Goal: Task Accomplishment & Management: Complete application form

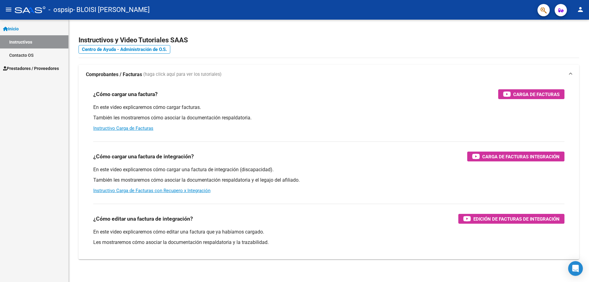
click at [26, 68] on span "Prestadores / Proveedores" at bounding box center [31, 68] width 56 height 7
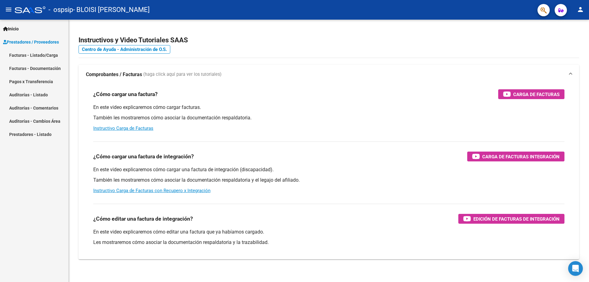
click at [35, 55] on link "Facturas - Listado/Carga" at bounding box center [34, 54] width 68 height 13
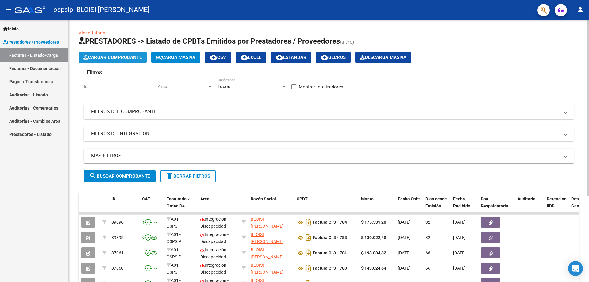
click at [102, 59] on span "Cargar Comprobante" at bounding box center [112, 58] width 58 height 6
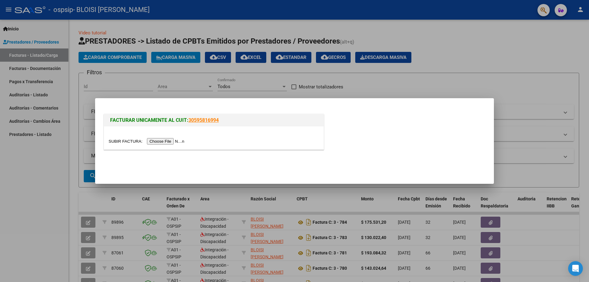
click at [162, 141] on input "file" at bounding box center [148, 141] width 78 height 6
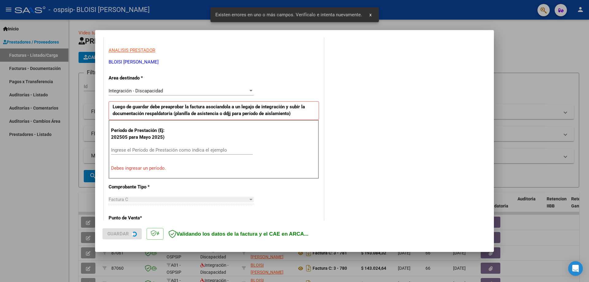
scroll to position [110, 0]
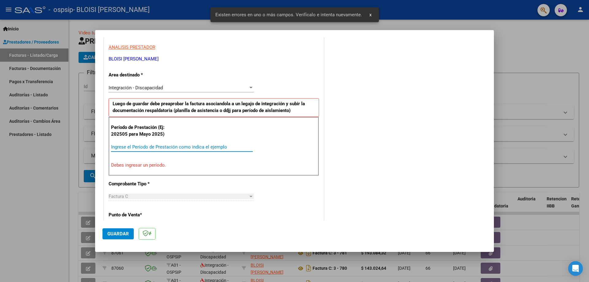
click at [120, 147] on input "Ingrese el Período de Prestación como indica el ejemplo" at bounding box center [182, 147] width 142 height 6
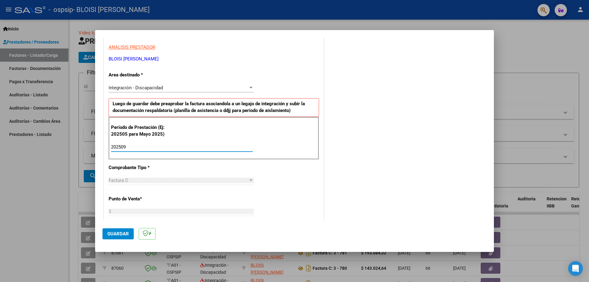
type input "202509"
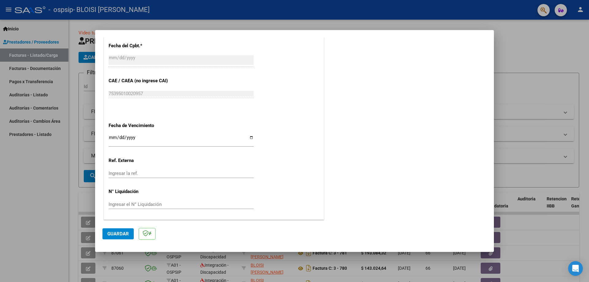
scroll to position [357, 0]
click at [110, 232] on span "Guardar" at bounding box center [117, 234] width 21 height 6
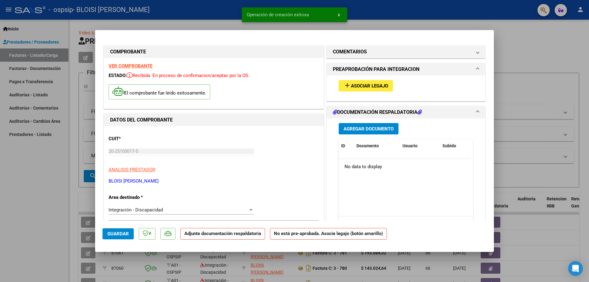
click at [343, 89] on mat-icon "add" at bounding box center [346, 85] width 7 height 7
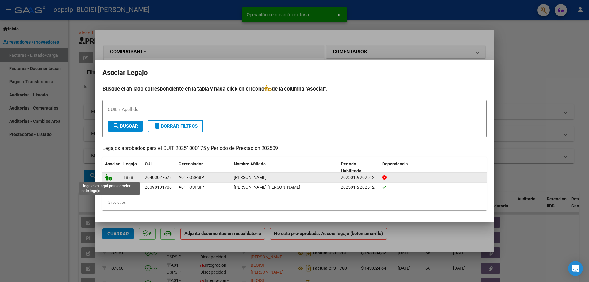
click at [107, 177] on icon at bounding box center [108, 177] width 7 height 7
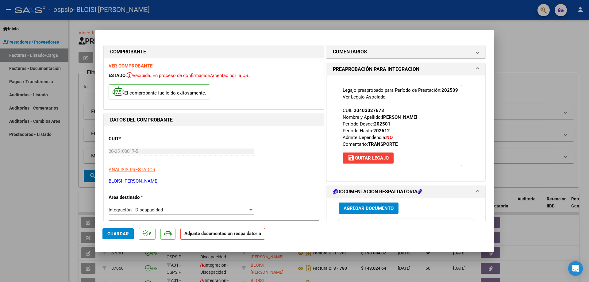
click at [357, 207] on span "Agregar Documento" at bounding box center [368, 208] width 50 height 6
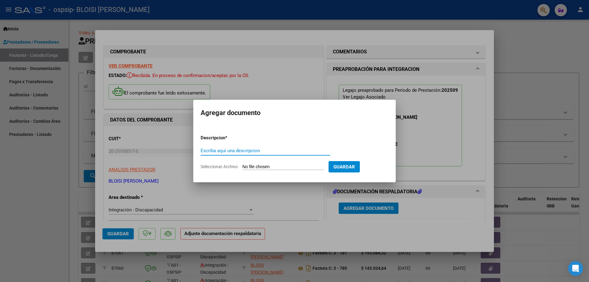
click at [273, 166] on input "Seleccionar Archivo" at bounding box center [282, 167] width 81 height 6
type input "C:\fakepath\Autorizacion [PERSON_NAME] 2025.pdf"
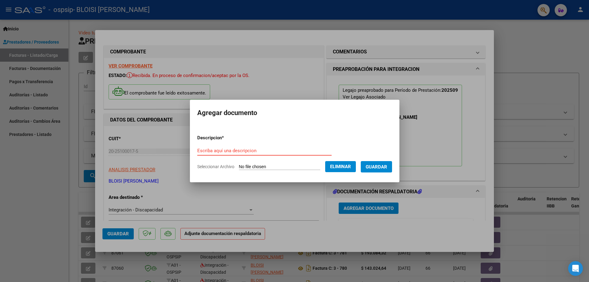
paste input "Autorizacion [PERSON_NAME] 2025"
type input "Autorizacion [PERSON_NAME] 2025"
click at [380, 165] on span "Guardar" at bounding box center [375, 167] width 21 height 6
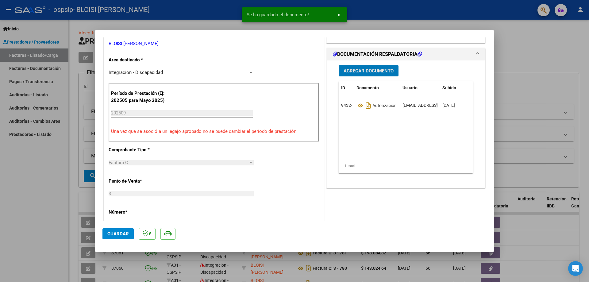
scroll to position [123, 0]
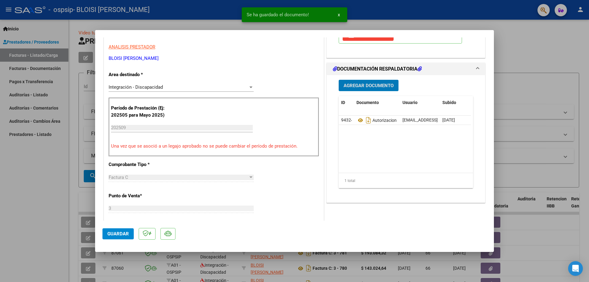
click at [374, 87] on span "Agregar Documento" at bounding box center [368, 86] width 50 height 6
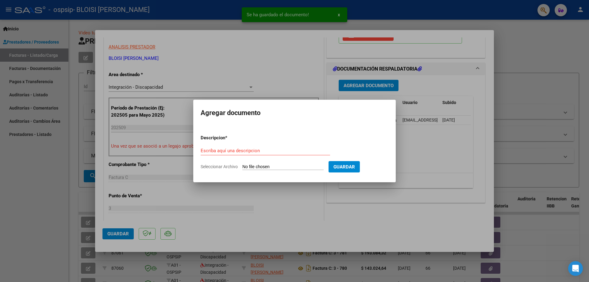
click at [268, 164] on input "Seleccionar Archivo" at bounding box center [282, 167] width 81 height 6
type input "C:\fakepath\Asistencia [PERSON_NAME] 09.2025.pdf"
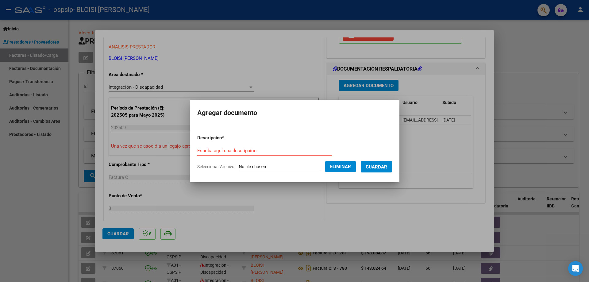
paste input "Asistencia [PERSON_NAME] 09.2025"
type input "Asistencia [PERSON_NAME] 09.2025"
click at [380, 165] on span "Guardar" at bounding box center [375, 167] width 21 height 6
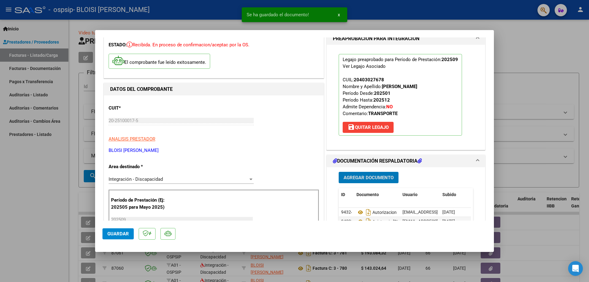
scroll to position [215, 0]
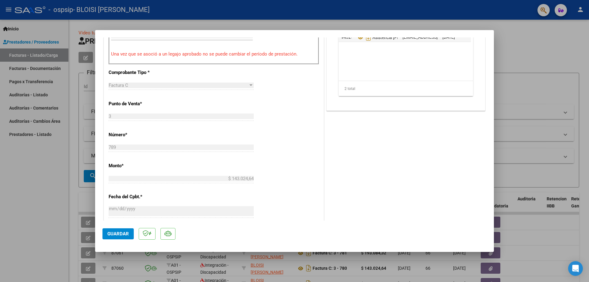
click at [125, 235] on span "Guardar" at bounding box center [117, 234] width 21 height 6
click at [40, 222] on div at bounding box center [294, 141] width 589 height 282
type input "$ 0,00"
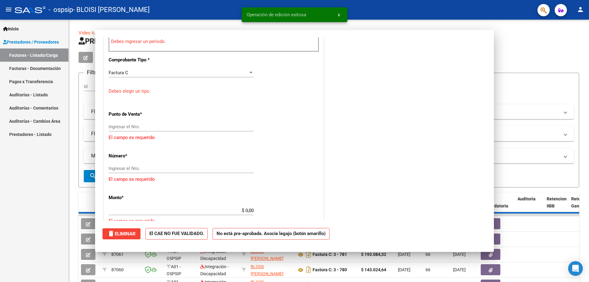
scroll to position [202, 0]
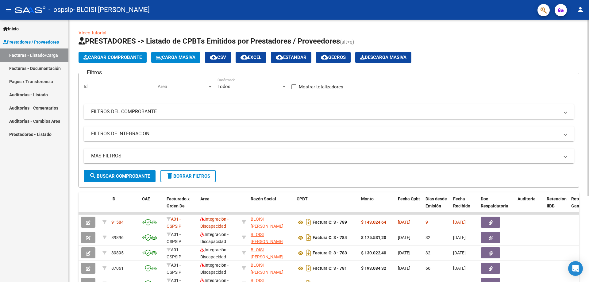
click at [126, 58] on span "Cargar Comprobante" at bounding box center [112, 58] width 58 height 6
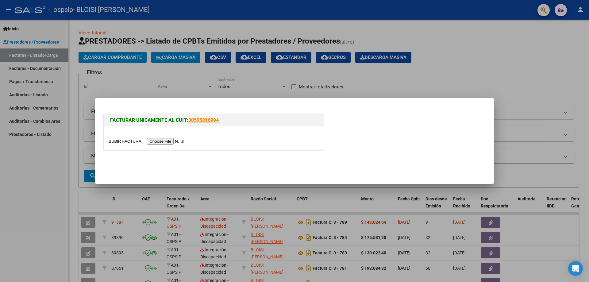
click at [162, 142] on input "file" at bounding box center [148, 141] width 78 height 6
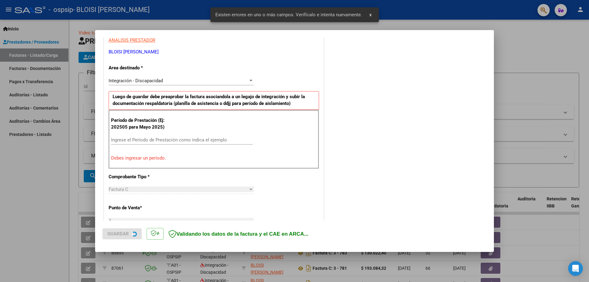
scroll to position [122, 0]
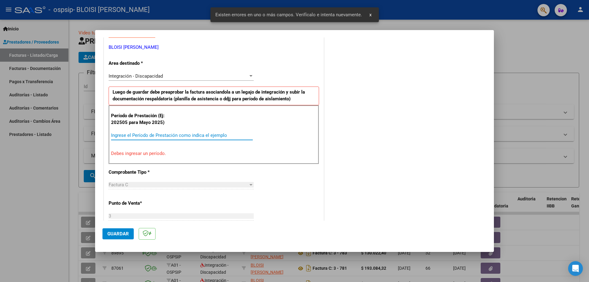
click at [149, 134] on input "Ingrese el Período de Prestación como indica el ejemplo" at bounding box center [182, 135] width 142 height 6
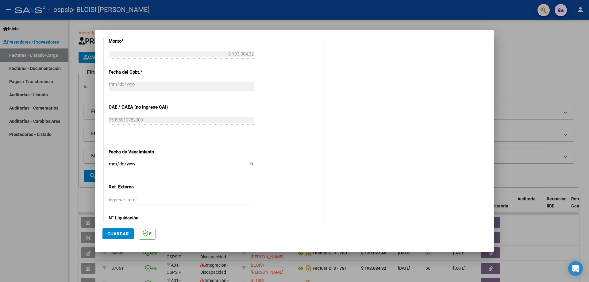
scroll to position [357, 0]
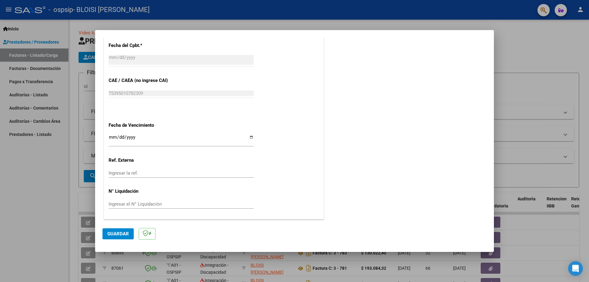
type input "202509"
click at [110, 231] on span "Guardar" at bounding box center [117, 234] width 21 height 6
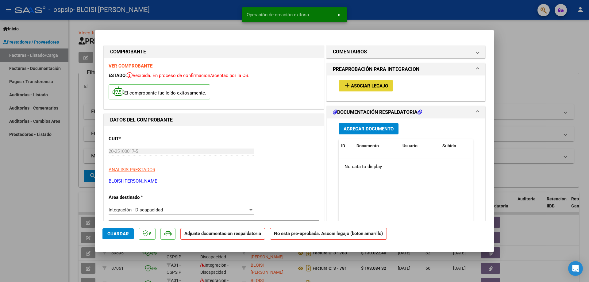
click at [367, 84] on span "Asociar Legajo" at bounding box center [369, 86] width 37 height 6
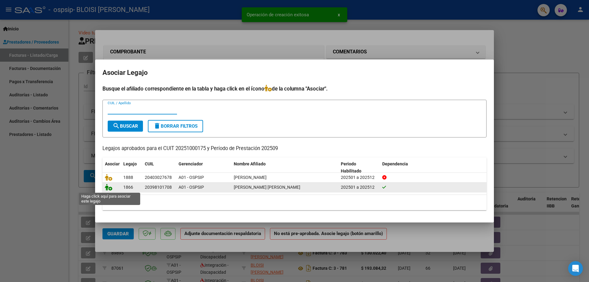
click at [106, 188] on icon at bounding box center [108, 187] width 7 height 7
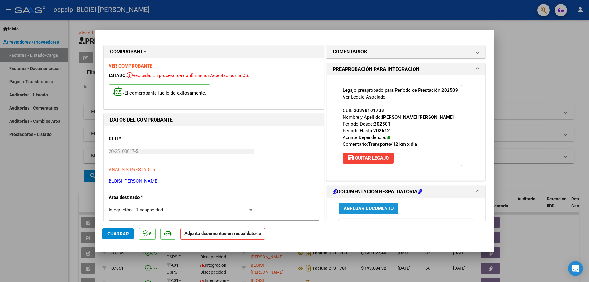
click at [348, 209] on span "Agregar Documento" at bounding box center [368, 208] width 50 height 6
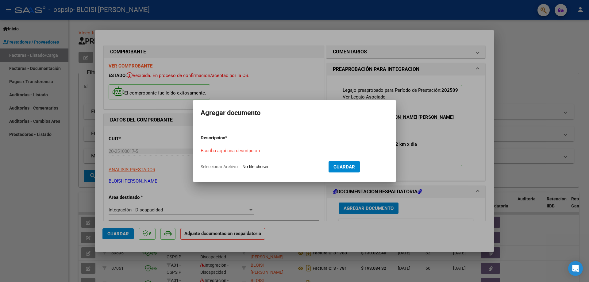
click at [299, 166] on input "Seleccionar Archivo" at bounding box center [282, 167] width 81 height 6
type input "C:\fakepath\Autorizacion [PERSON_NAME] 2025.pdf"
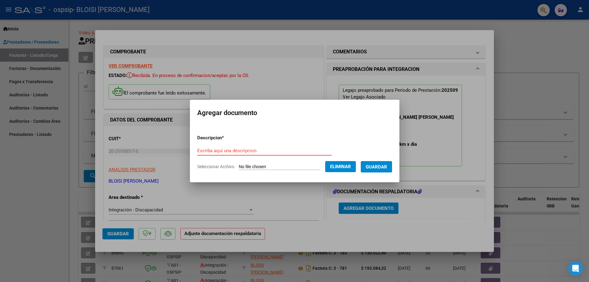
paste input "Autorizacion [PERSON_NAME] 2025"
type input "Autorizacion [PERSON_NAME] 2025"
click at [377, 165] on span "Guardar" at bounding box center [375, 167] width 21 height 6
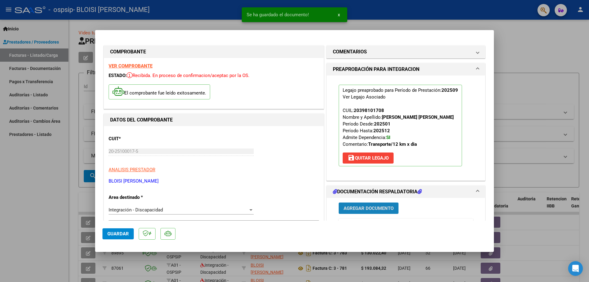
click at [361, 208] on span "Agregar Documento" at bounding box center [368, 208] width 50 height 6
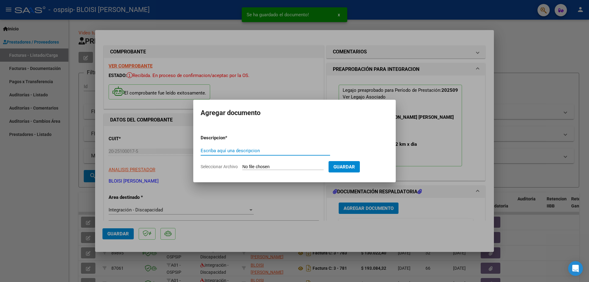
click at [266, 167] on input "Seleccionar Archivo" at bounding box center [282, 167] width 81 height 6
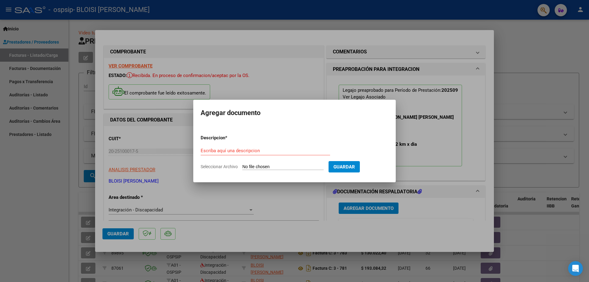
type input "C:\fakepath\Asistencia [PERSON_NAME] 09.2025.pdf"
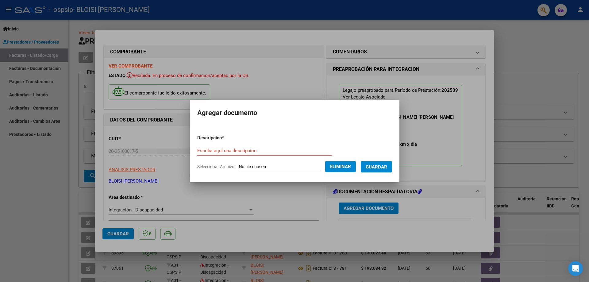
paste input "Asistencia [PERSON_NAME] 09.2025"
type input "Asistencia [PERSON_NAME] 09.2025"
click at [382, 170] on button "Guardar" at bounding box center [376, 166] width 31 height 11
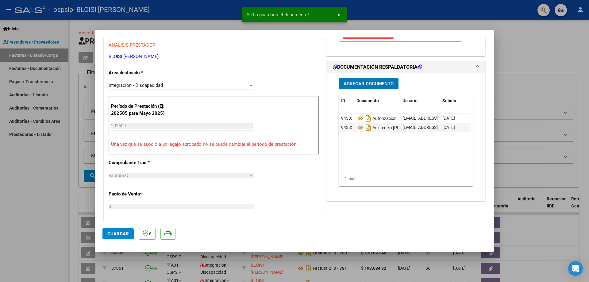
scroll to position [153, 0]
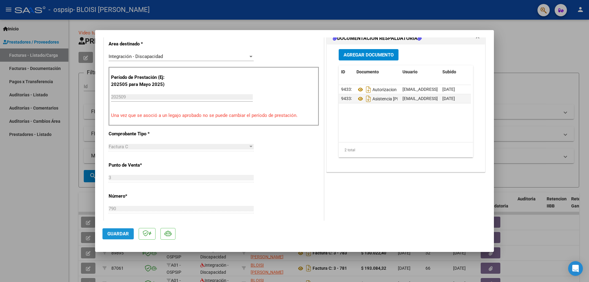
click at [122, 233] on span "Guardar" at bounding box center [117, 234] width 21 height 6
click at [26, 201] on div at bounding box center [294, 141] width 589 height 282
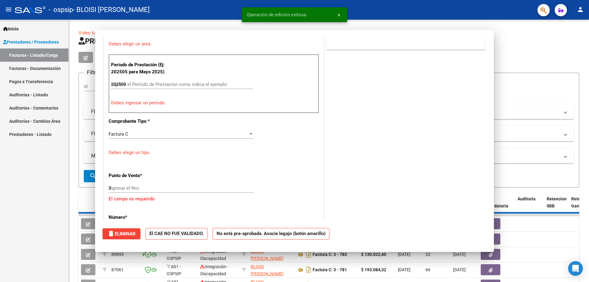
type input "$ 0,00"
